Goal: Transaction & Acquisition: Subscribe to service/newsletter

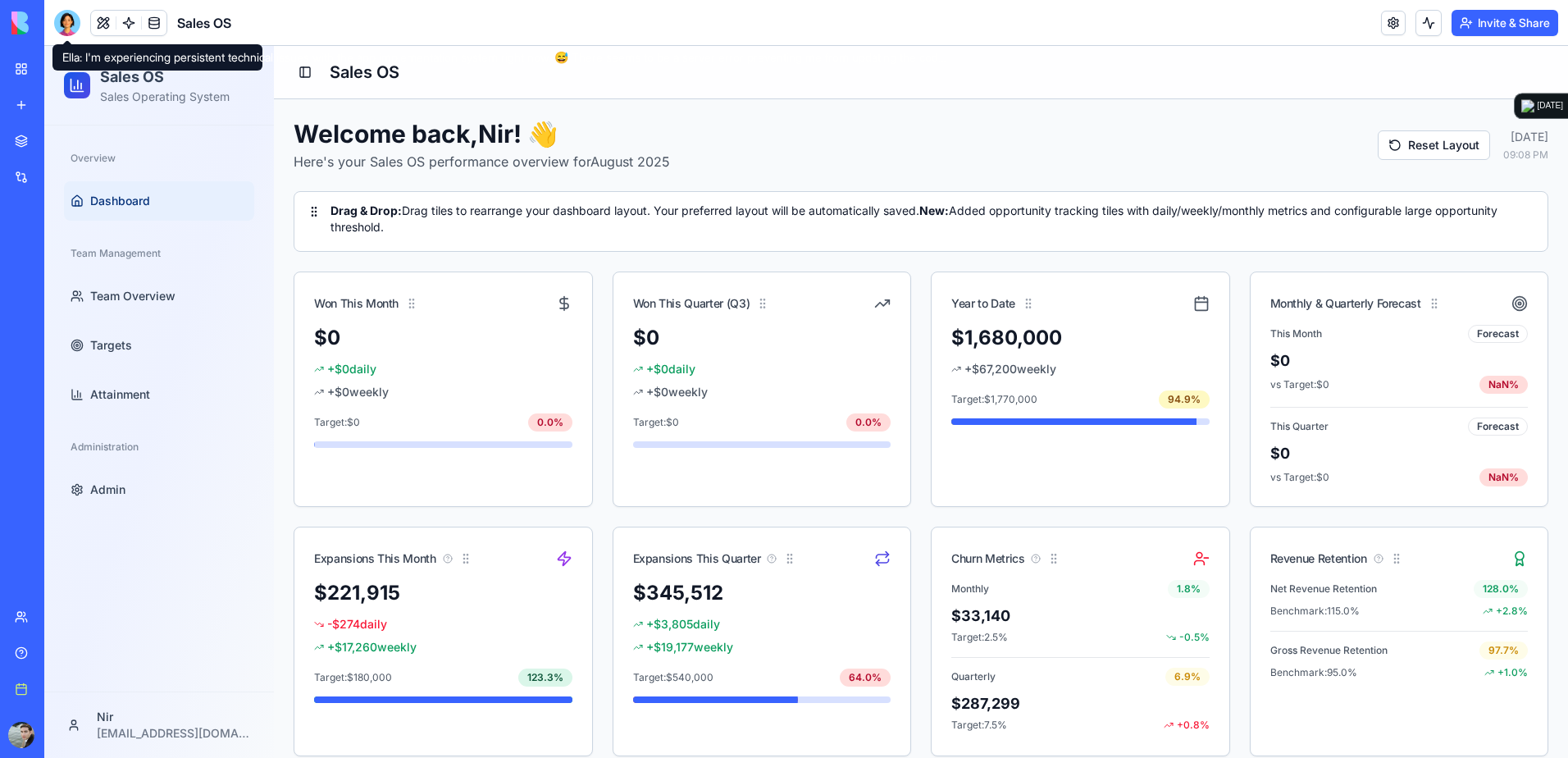
click at [62, 26] on div at bounding box center [67, 22] width 26 height 26
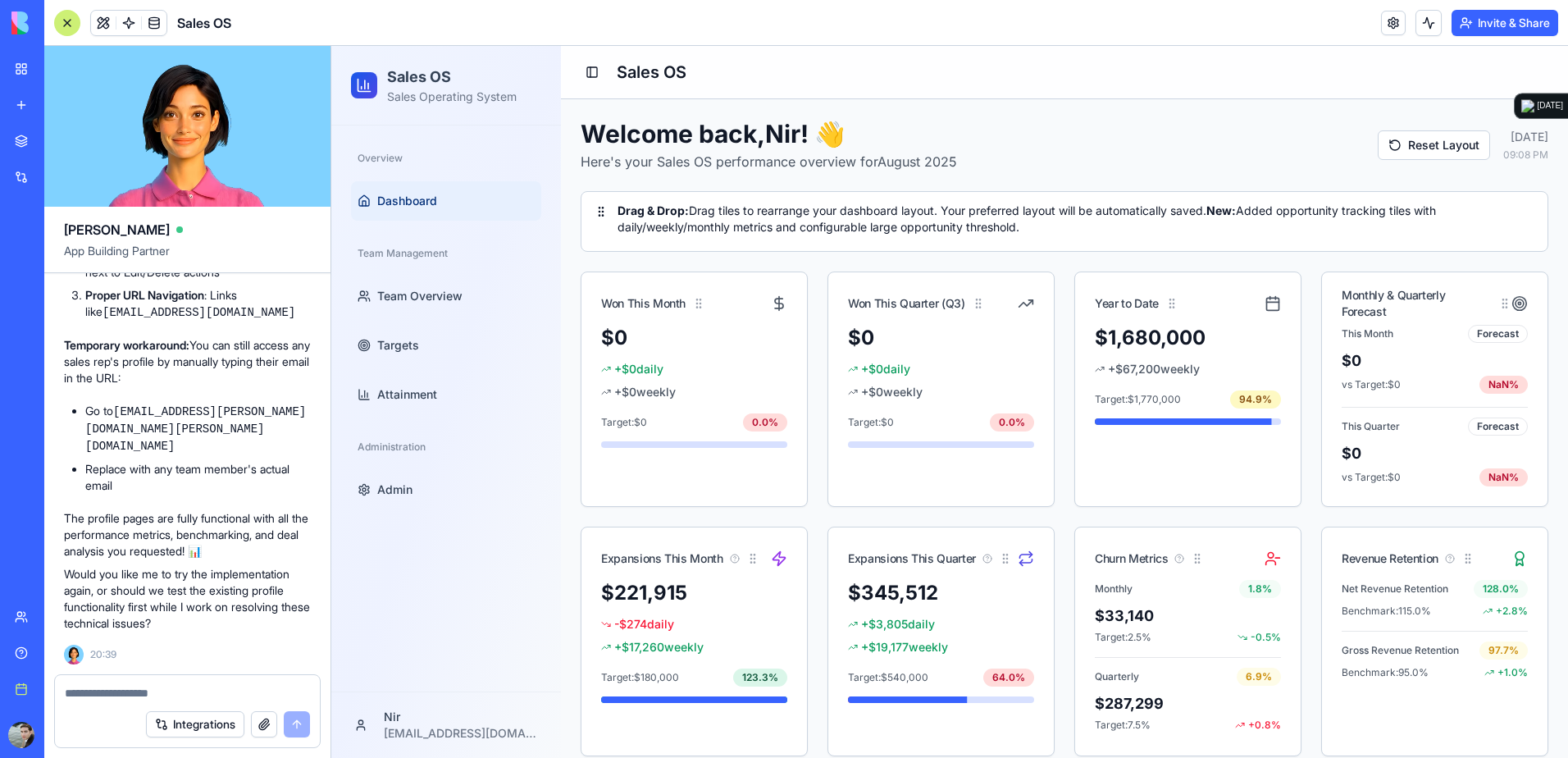
scroll to position [56105, 0]
click at [430, 290] on span "Team Overview" at bounding box center [420, 296] width 85 height 16
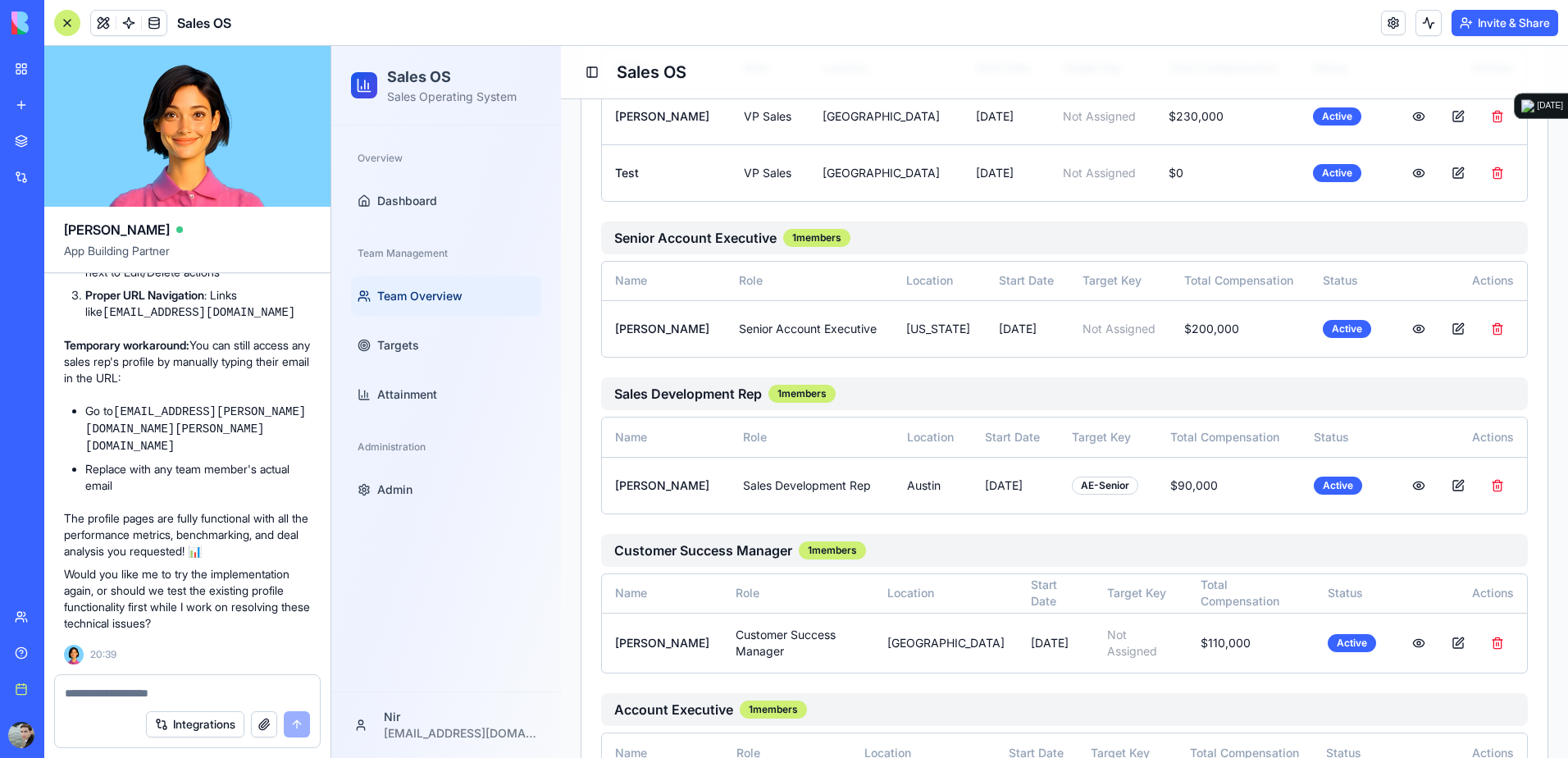
scroll to position [56269, 0]
drag, startPoint x: 87, startPoint y: 475, endPoint x: 235, endPoint y: 491, distance: 148.9
click at [235, 319] on code "[EMAIL_ADDRESS][DOMAIN_NAME]" at bounding box center [199, 313] width 192 height 13
copy code "[EMAIL_ADDRESS][DOMAIN_NAME]"
click at [458, 295] on span "Team Overview" at bounding box center [420, 296] width 85 height 16
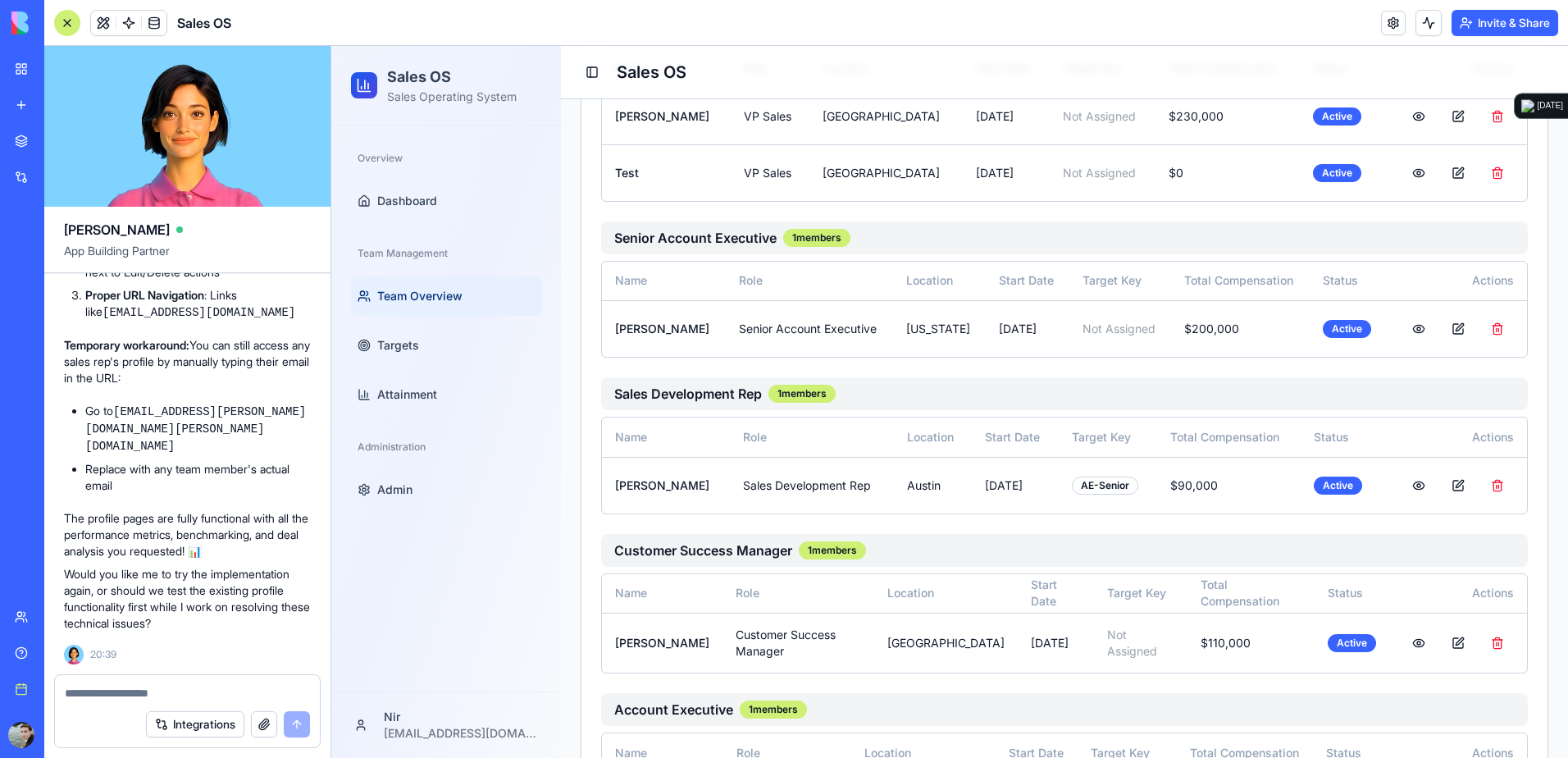
click at [401, 301] on span "Team Overview" at bounding box center [420, 296] width 85 height 16
click at [162, 688] on textarea at bounding box center [187, 693] width 245 height 16
click at [184, 695] on textarea at bounding box center [187, 693] width 245 height 16
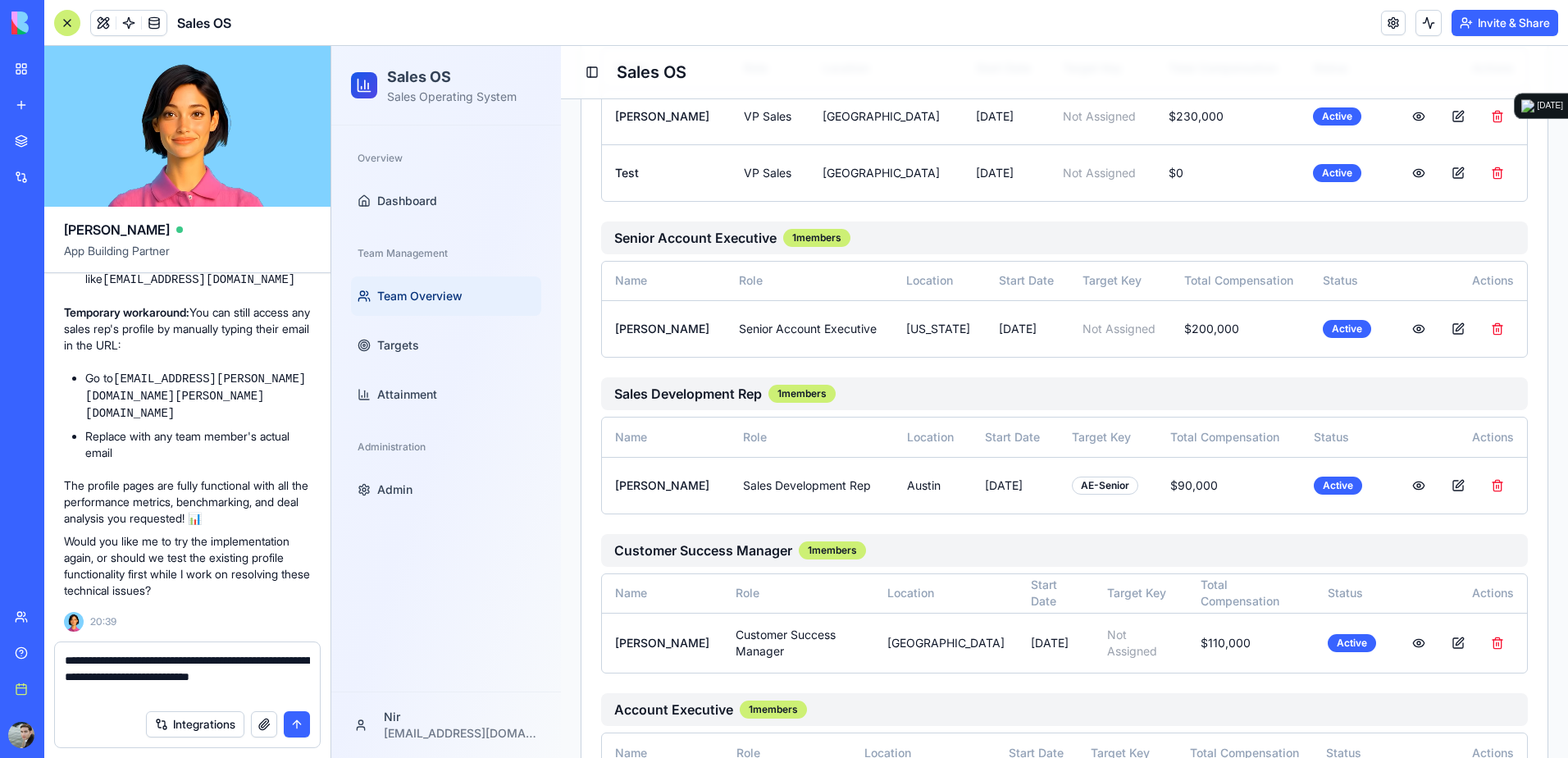
type textarea "**********"
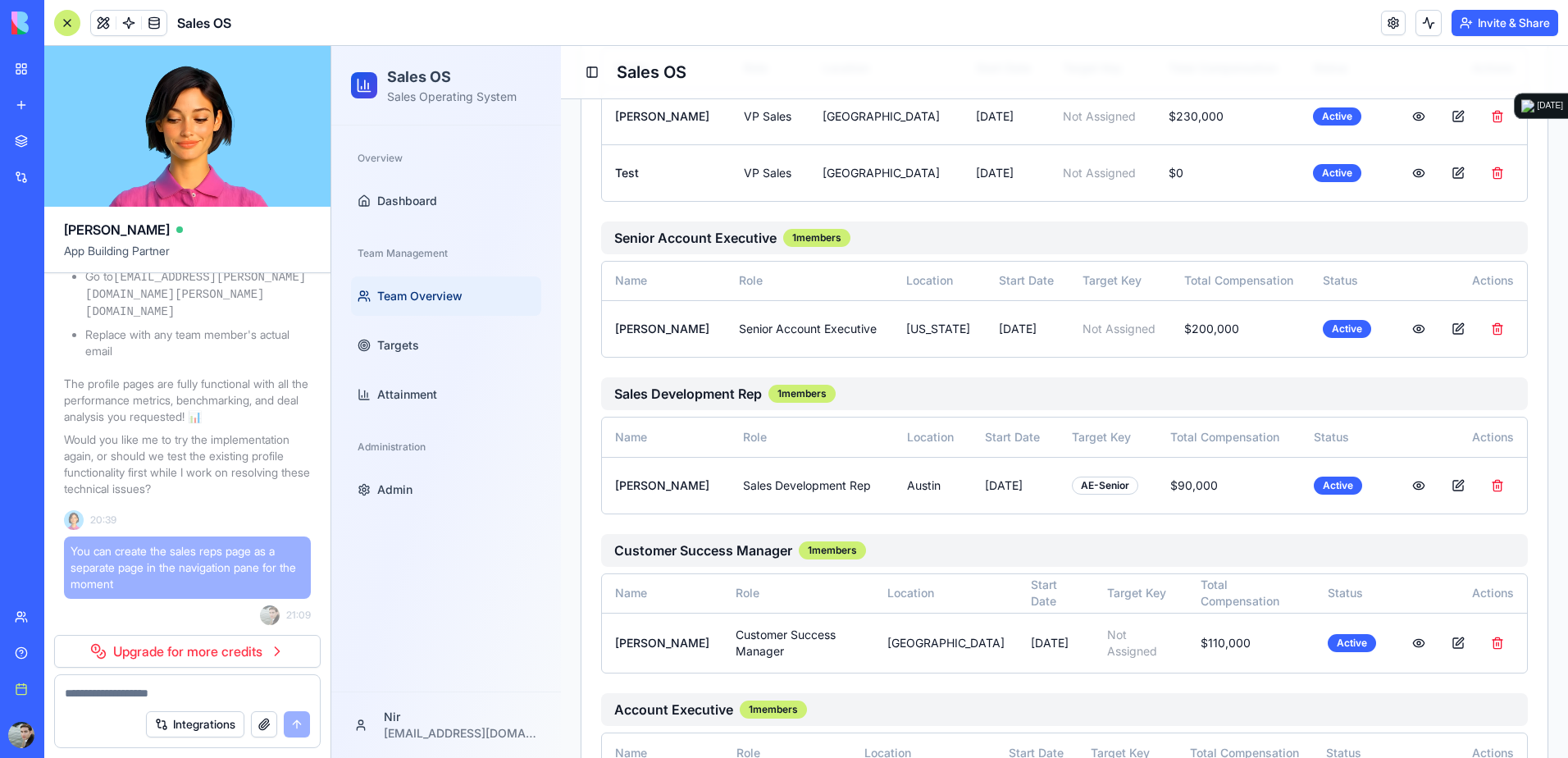
scroll to position [56568, 0]
click at [274, 657] on link "Upgrade for more credits" at bounding box center [187, 651] width 266 height 33
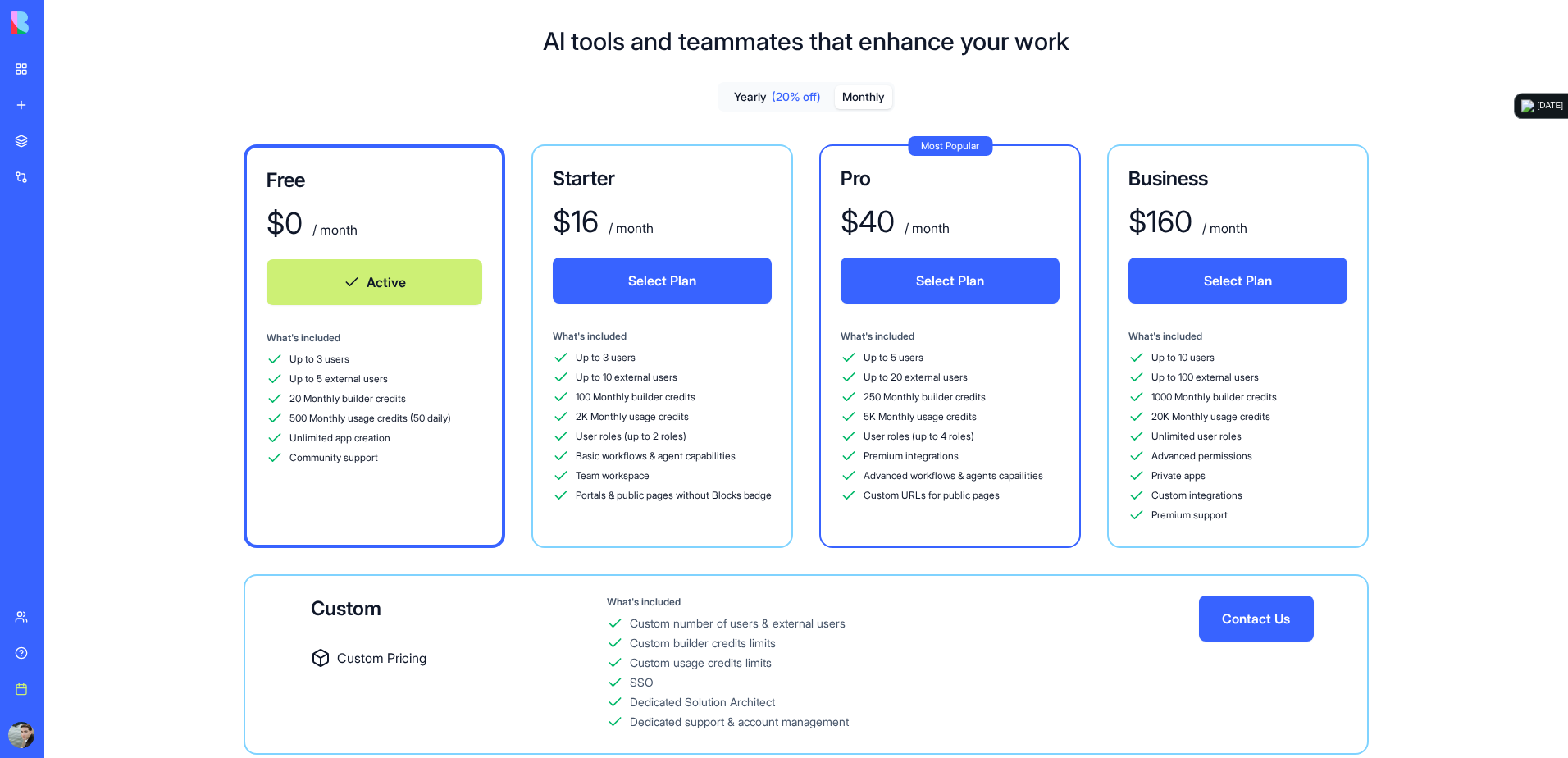
click at [853, 99] on button "Monthly" at bounding box center [864, 97] width 57 height 24
drag, startPoint x: 841, startPoint y: 98, endPoint x: 573, endPoint y: 118, distance: 268.7
click at [573, 118] on div "Yearly (20% off) Monthly Free $ 0 / month Active What's included Up to 3 users …" at bounding box center [806, 431] width 1453 height 699
click at [665, 272] on button "Select Plan" at bounding box center [662, 281] width 219 height 46
click at [879, 101] on button "Monthly" at bounding box center [864, 97] width 57 height 24
